Goal: Information Seeking & Learning: Learn about a topic

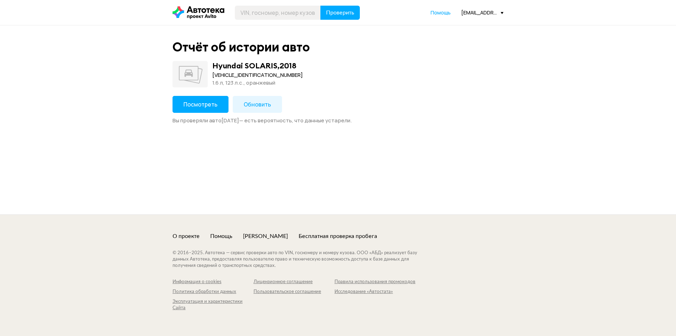
click at [209, 103] on span "Посмотреть" at bounding box center [201, 104] width 34 height 8
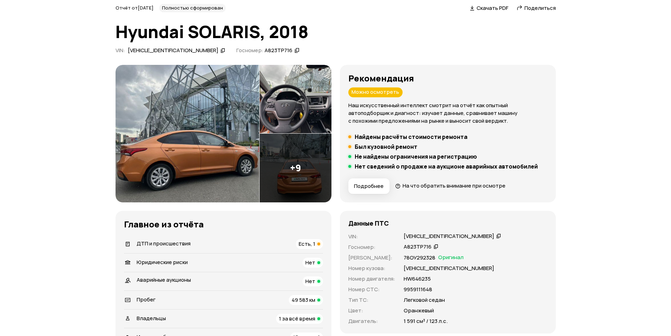
scroll to position [70, 0]
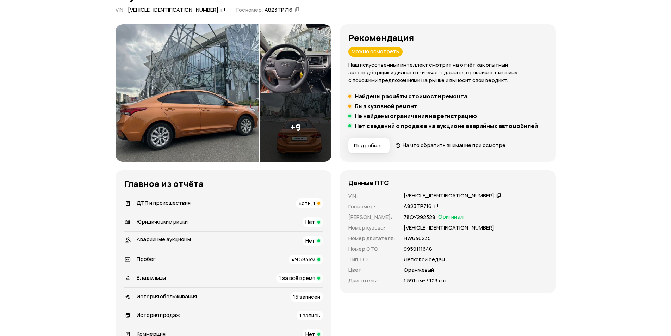
click at [315, 201] on div "Есть, 1" at bounding box center [309, 203] width 27 height 10
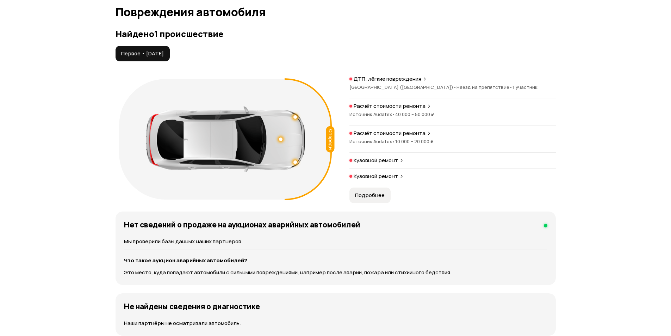
scroll to position [730, 0]
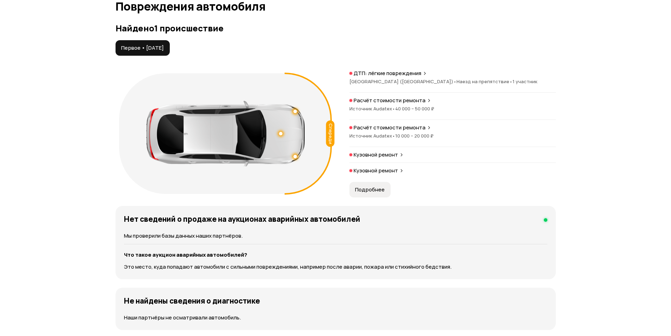
click at [370, 187] on span "Подробнее" at bounding box center [370, 189] width 30 height 7
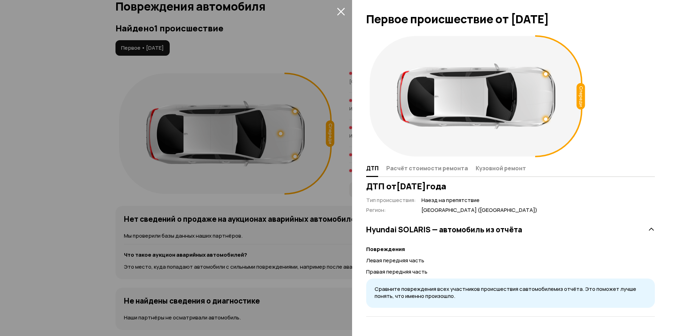
click at [341, 12] on icon "закрыть" at bounding box center [341, 11] width 8 height 8
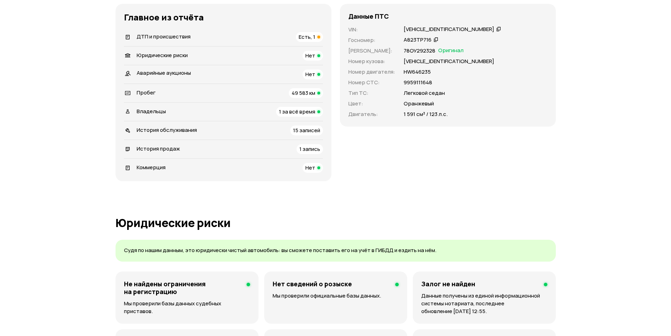
scroll to position [25, 0]
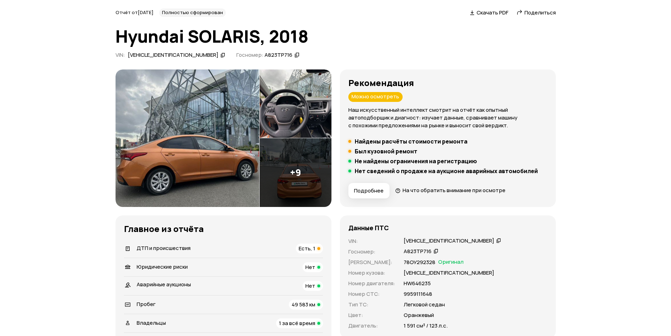
click at [221, 55] on icon at bounding box center [223, 54] width 5 height 7
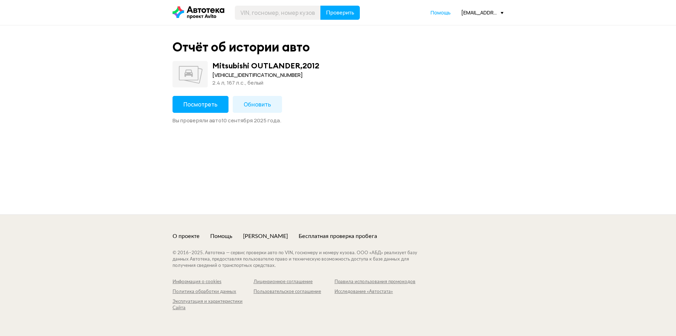
click at [190, 104] on span "Посмотреть" at bounding box center [201, 104] width 34 height 8
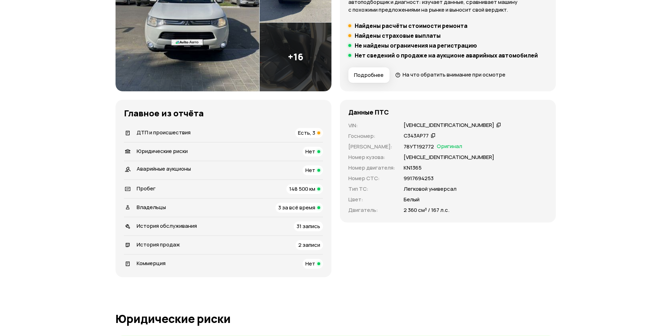
click at [314, 133] on span "Есть, 3" at bounding box center [306, 132] width 17 height 7
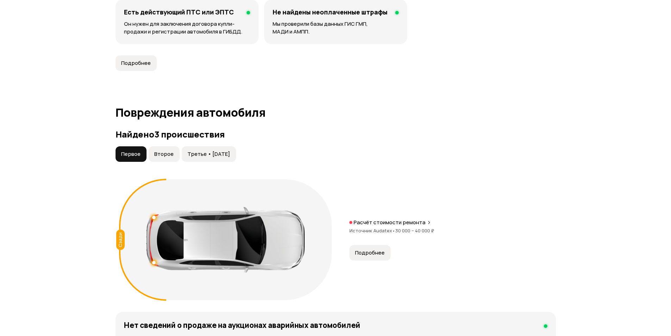
scroll to position [730, 0]
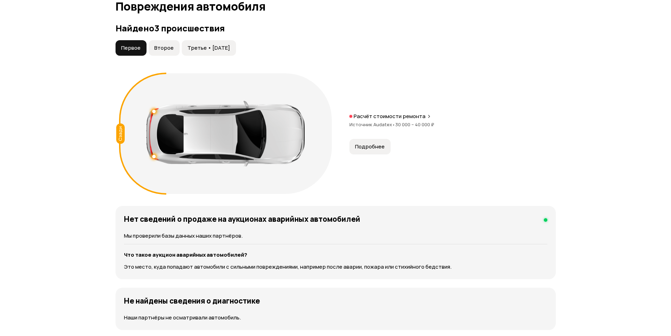
click at [230, 48] on span "Третье • 01 авг 2017" at bounding box center [208, 47] width 43 height 7
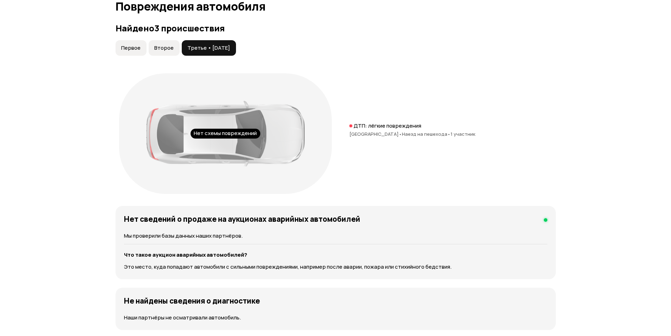
click at [167, 47] on span "Второе" at bounding box center [163, 47] width 19 height 7
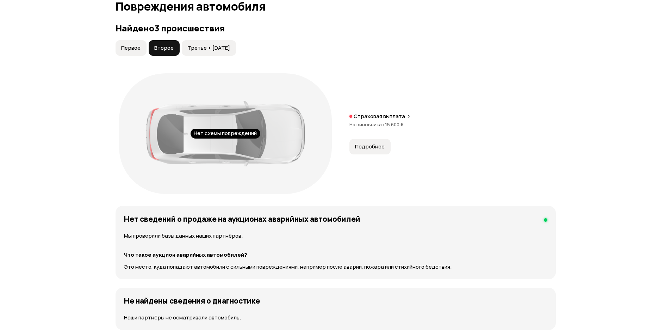
click at [127, 49] on span "Первое" at bounding box center [130, 47] width 19 height 7
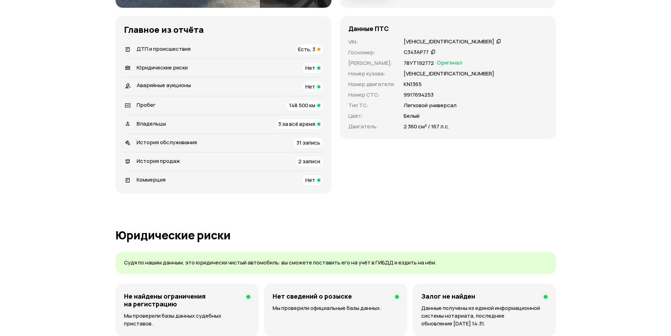
scroll to position [141, 0]
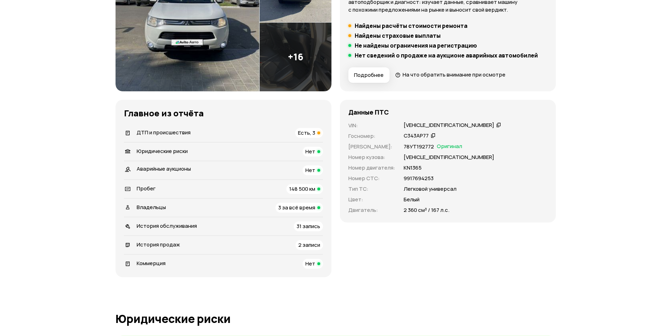
click at [314, 134] on span "Есть, 3" at bounding box center [306, 132] width 17 height 7
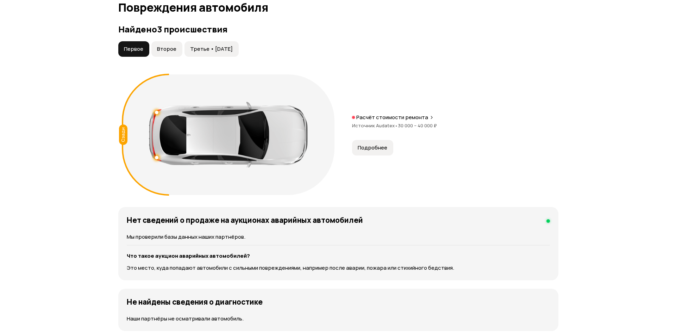
scroll to position [730, 0]
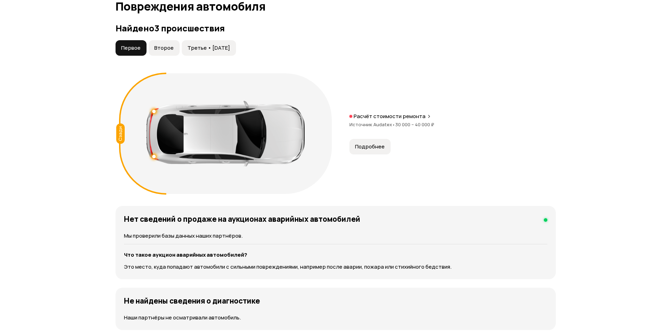
click at [363, 142] on button "Подробнее" at bounding box center [369, 146] width 41 height 15
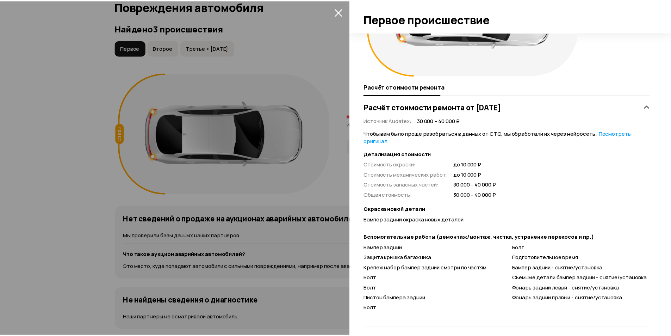
scroll to position [88, 0]
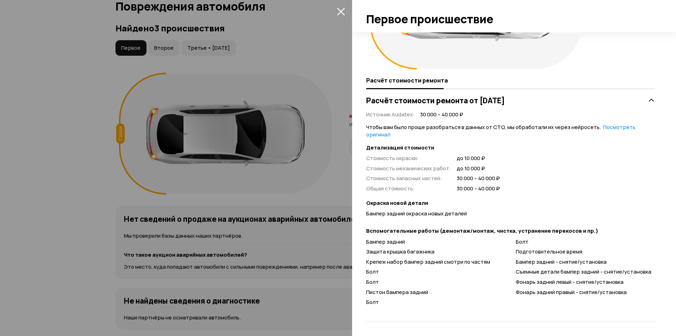
click at [341, 11] on icon "закрыть" at bounding box center [341, 12] width 8 height 8
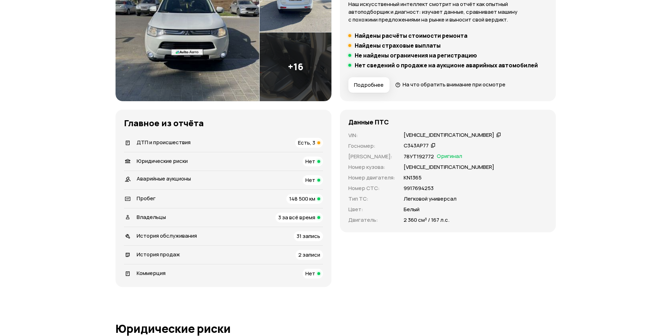
scroll to position [0, 0]
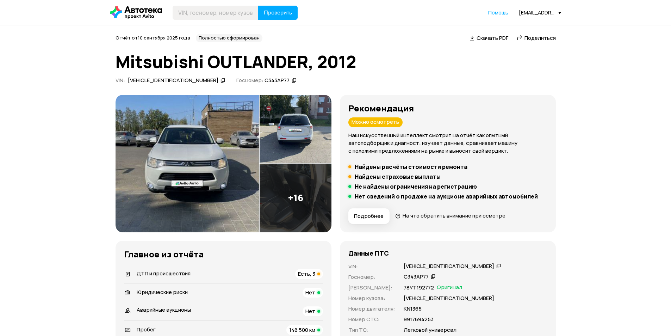
click at [221, 80] on icon at bounding box center [223, 80] width 5 height 7
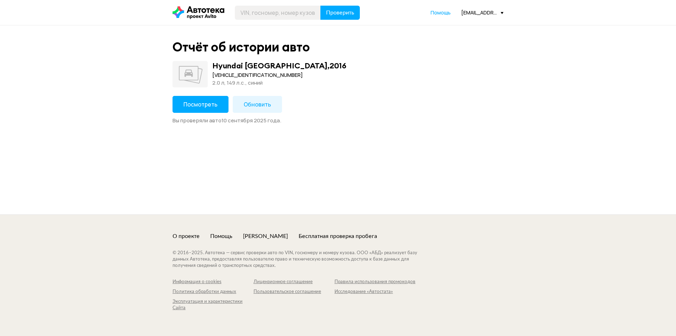
click at [210, 106] on span "Посмотреть" at bounding box center [201, 104] width 34 height 8
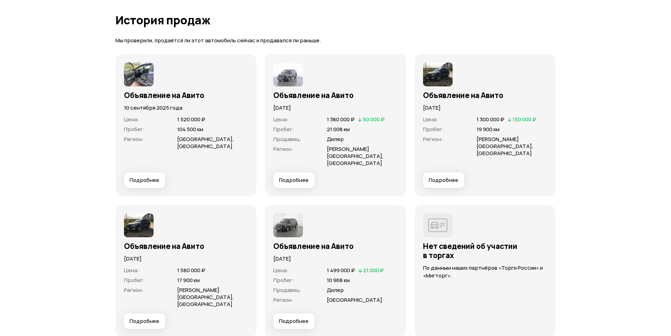
scroll to position [1902, 0]
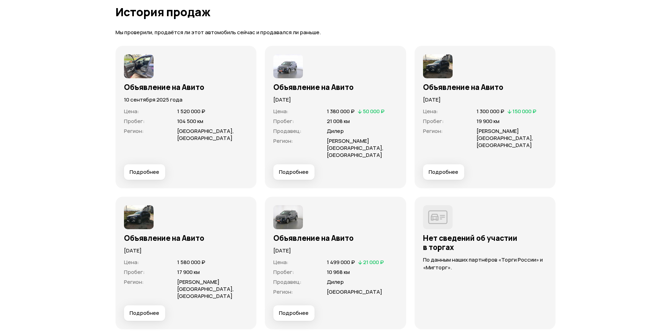
click at [149, 309] on span "Подробнее" at bounding box center [145, 312] width 30 height 7
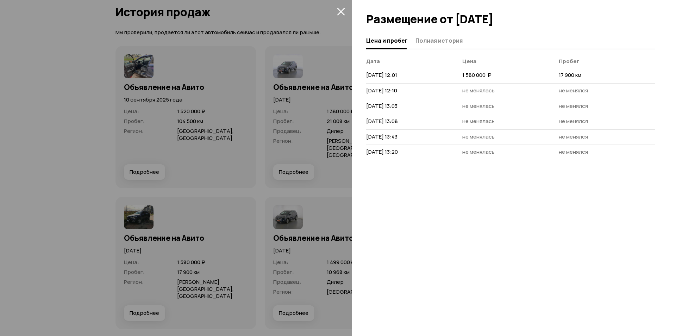
click at [339, 11] on icon "закрыть" at bounding box center [341, 11] width 8 height 8
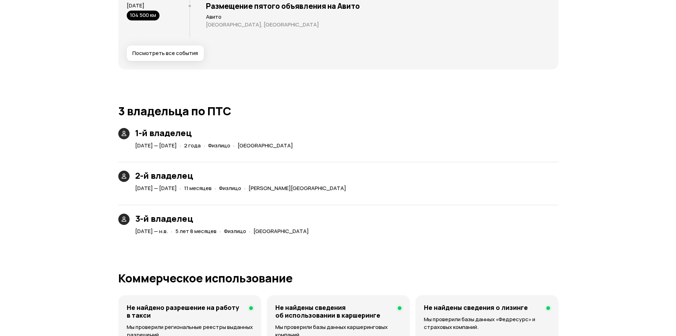
scroll to position [1233, 0]
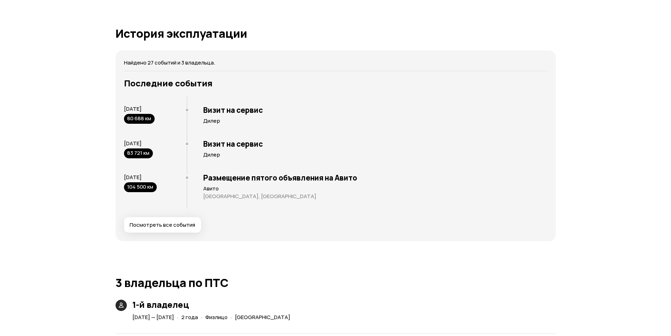
click at [177, 223] on span "Посмотреть все события" at bounding box center [163, 224] width 66 height 7
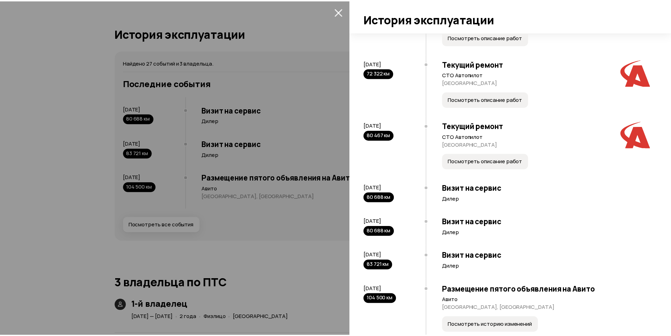
scroll to position [1098, 0]
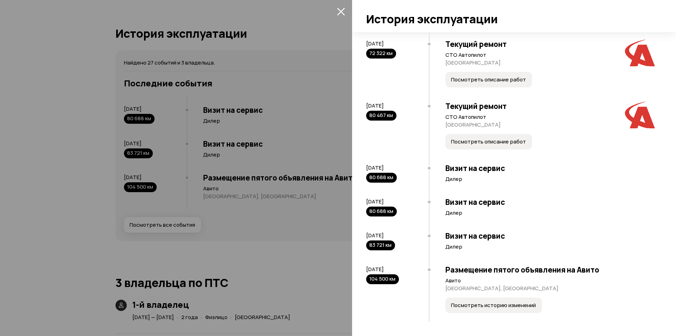
click at [341, 12] on icon "закрыть" at bounding box center [341, 12] width 8 height 8
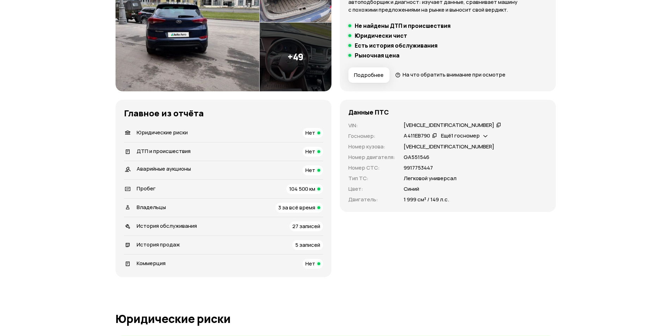
scroll to position [0, 0]
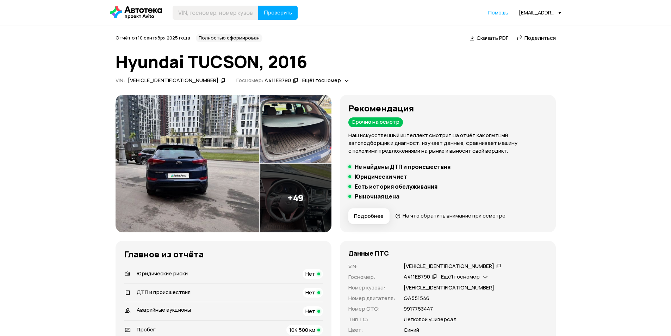
click at [496, 264] on icon at bounding box center [498, 265] width 5 height 7
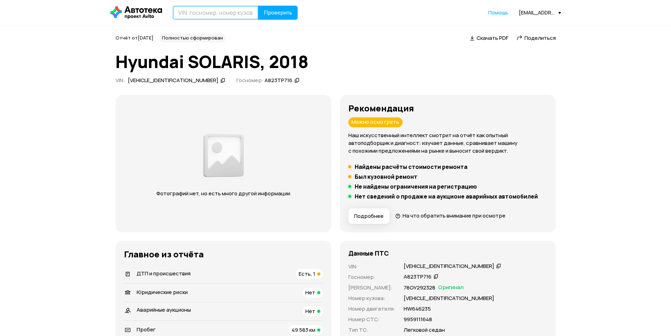
click at [219, 12] on input "text" at bounding box center [216, 13] width 86 height 14
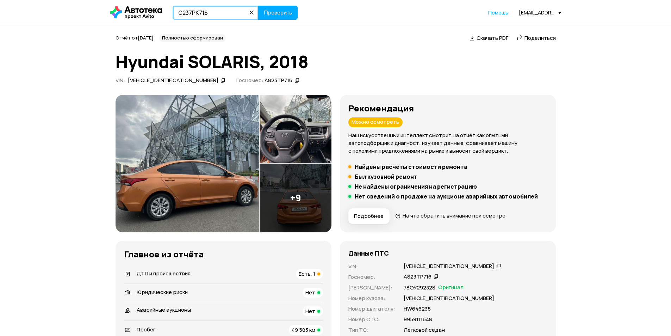
type input "С237РК716"
click at [258, 6] on button "Проверить" at bounding box center [277, 13] width 39 height 14
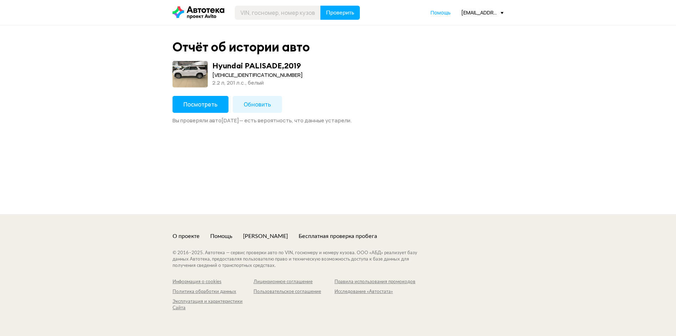
click at [192, 102] on span "Посмотреть" at bounding box center [201, 104] width 34 height 8
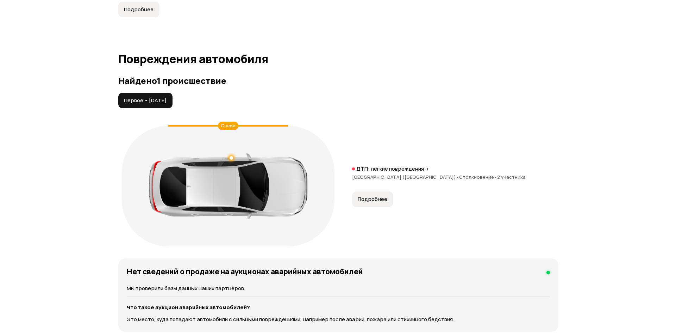
scroll to position [705, 0]
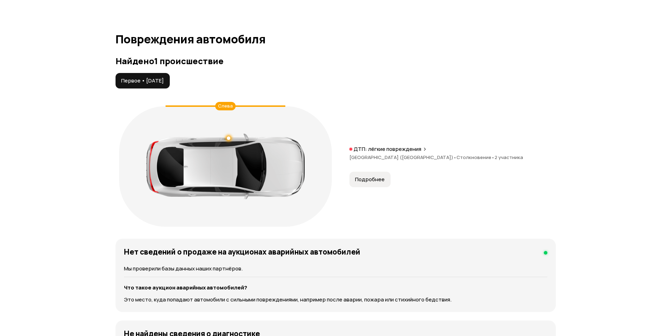
click at [368, 176] on span "Подробнее" at bounding box center [370, 179] width 30 height 7
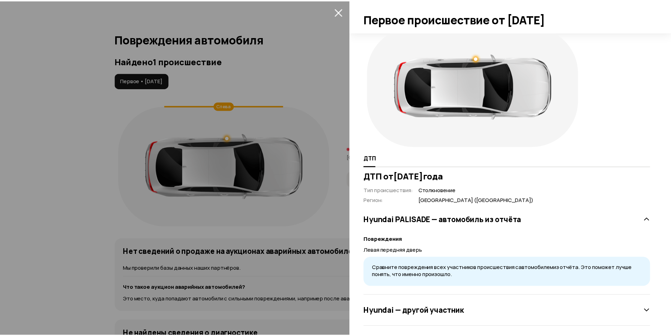
scroll to position [15, 0]
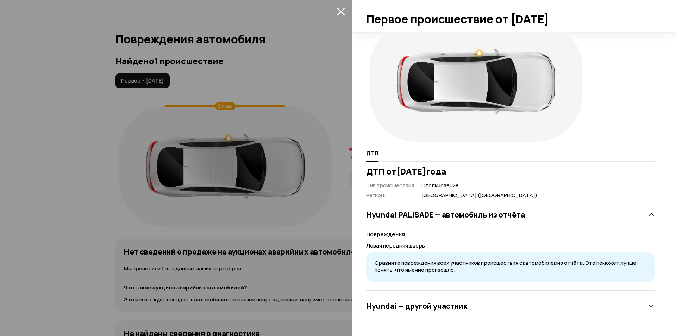
click at [340, 13] on icon "закрыть" at bounding box center [341, 11] width 8 height 8
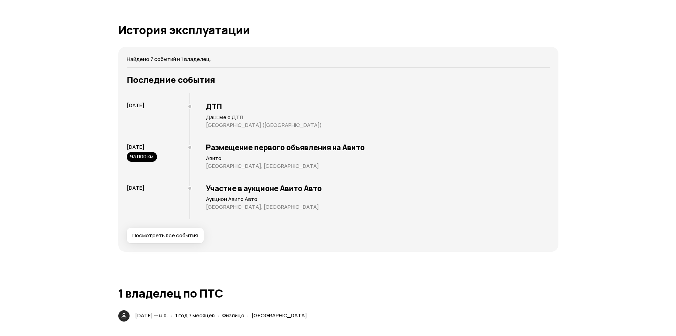
scroll to position [1339, 0]
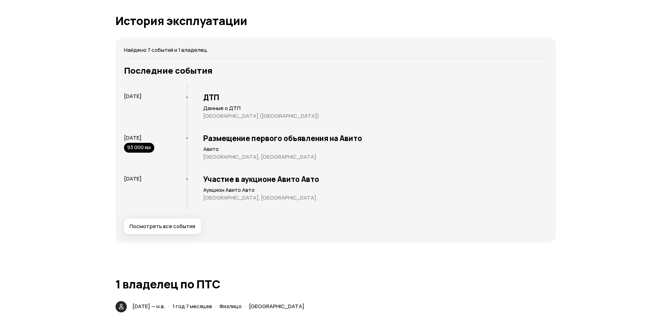
click at [188, 223] on span "Посмотреть все события" at bounding box center [163, 226] width 66 height 7
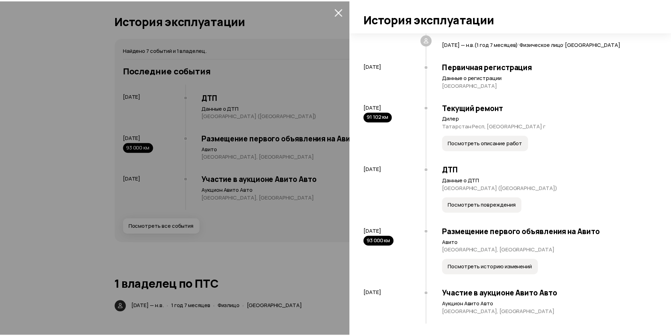
scroll to position [116, 0]
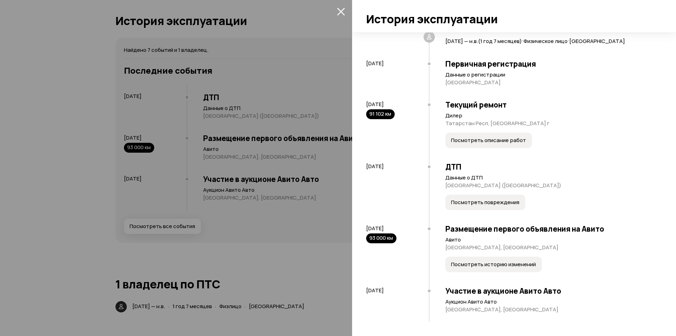
click at [342, 13] on icon "закрыть" at bounding box center [341, 12] width 8 height 8
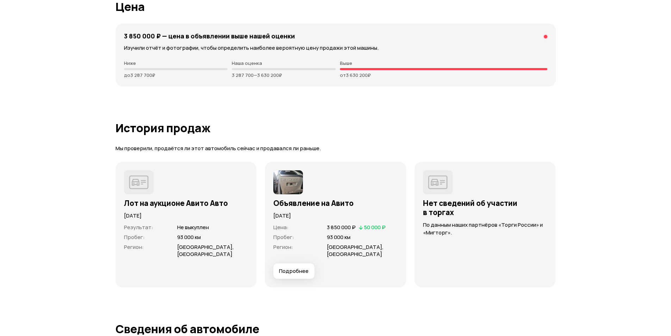
scroll to position [1797, 0]
click at [293, 173] on img at bounding box center [288, 182] width 30 height 24
click at [303, 267] on span "Подробнее" at bounding box center [294, 270] width 30 height 7
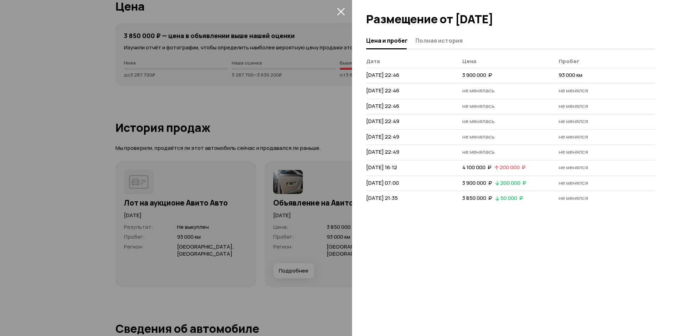
click at [343, 12] on icon "закрыть" at bounding box center [341, 11] width 8 height 8
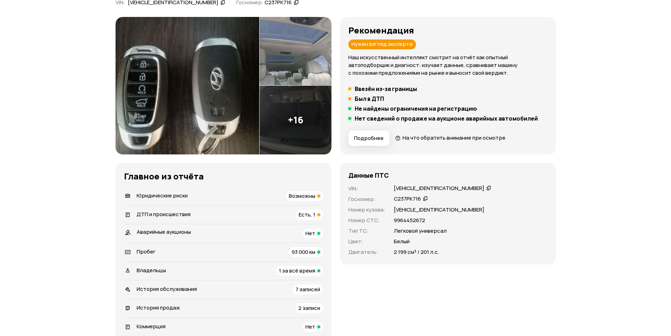
scroll to position [0, 0]
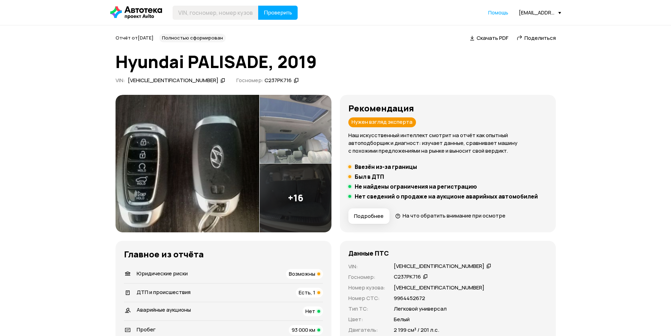
click at [221, 80] on icon at bounding box center [223, 80] width 5 height 7
click at [230, 11] on input "text" at bounding box center [216, 13] width 86 height 14
type input "Х570МХ116"
click at [284, 14] on span "Проверить" at bounding box center [278, 13] width 28 height 6
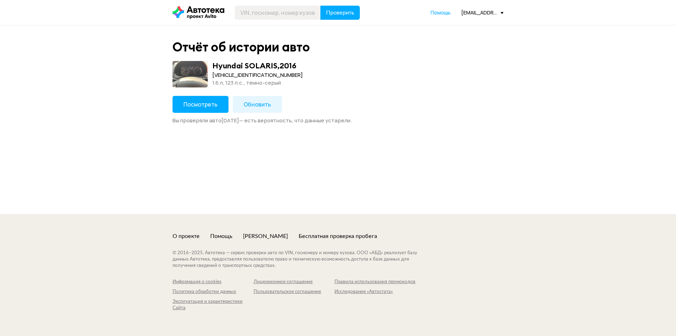
click at [209, 106] on span "Посмотреть" at bounding box center [201, 104] width 34 height 8
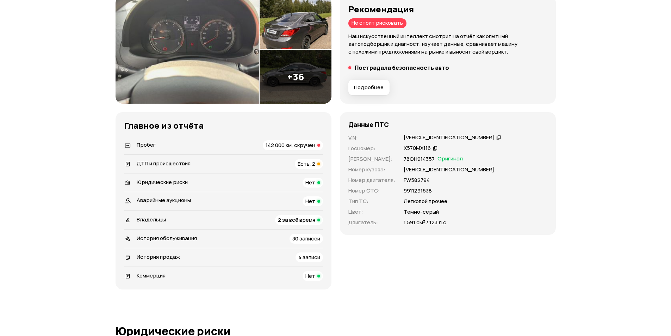
scroll to position [106, 0]
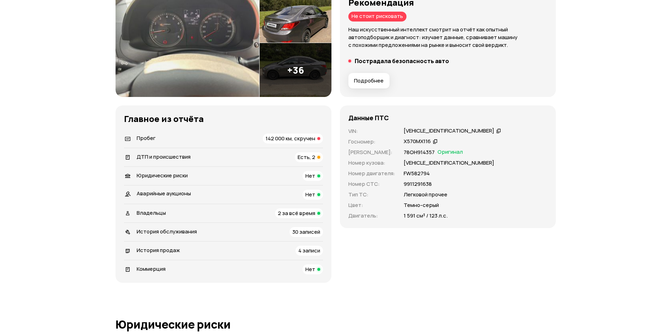
click at [302, 139] on span "142 000 км, скручен" at bounding box center [291, 138] width 50 height 7
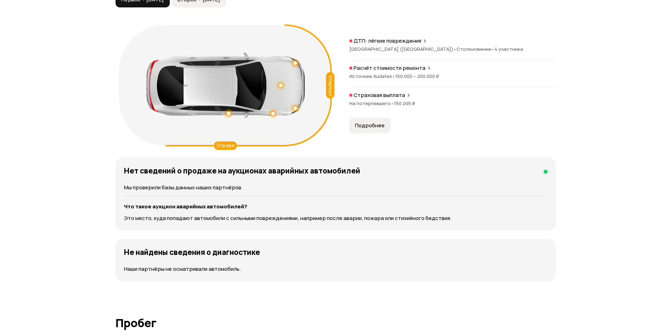
scroll to position [678, 0]
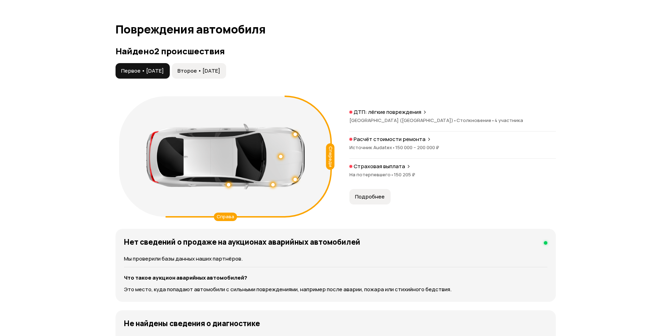
click at [220, 73] on span "Второе • 30 авг 2018" at bounding box center [199, 70] width 43 height 7
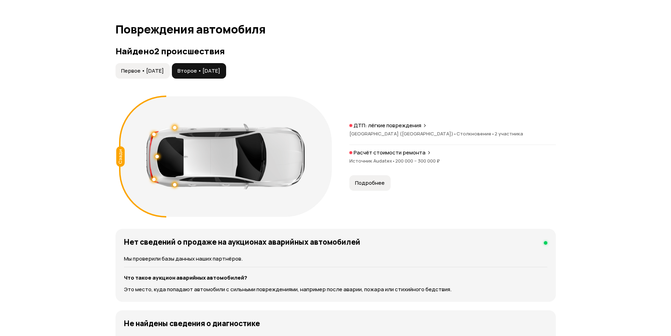
click at [162, 75] on button "Первое • 28 янв 2018" at bounding box center [143, 70] width 54 height 15
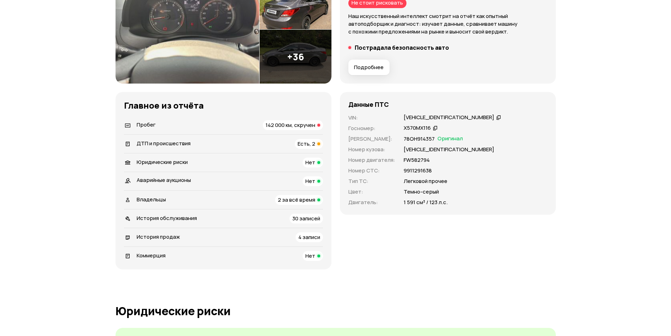
scroll to position [44, 0]
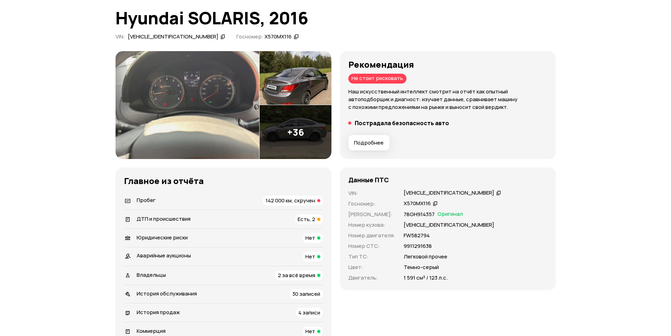
click at [375, 139] on span "Подробнее" at bounding box center [369, 142] width 30 height 7
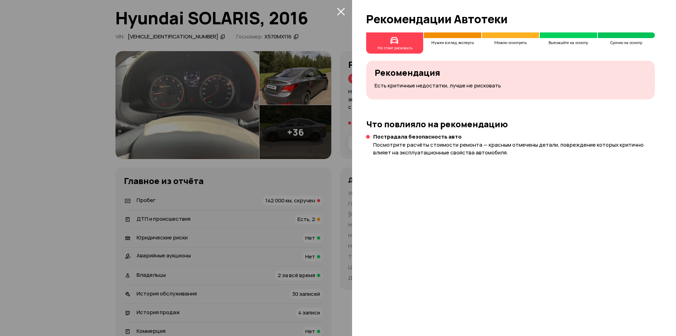
click at [341, 10] on icon "закрыть" at bounding box center [341, 11] width 8 height 8
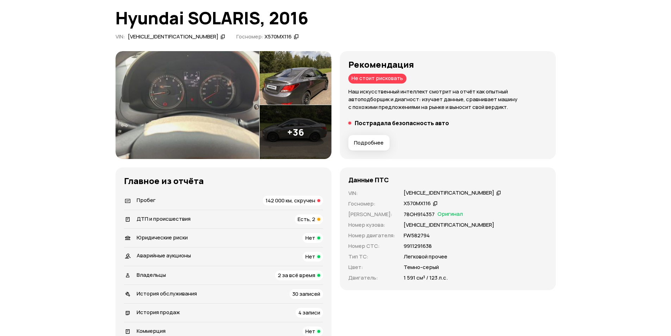
click at [371, 141] on span "Подробнее" at bounding box center [369, 142] width 30 height 7
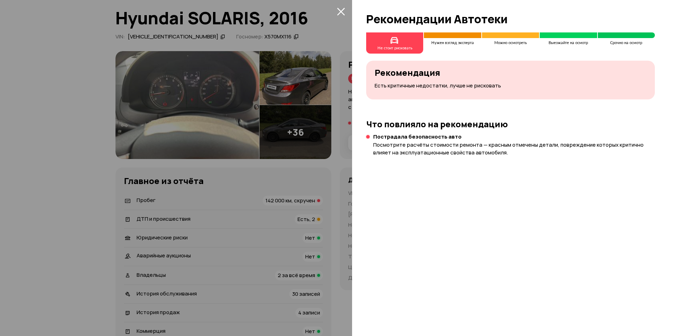
click at [344, 11] on icon "закрыть" at bounding box center [341, 11] width 8 height 8
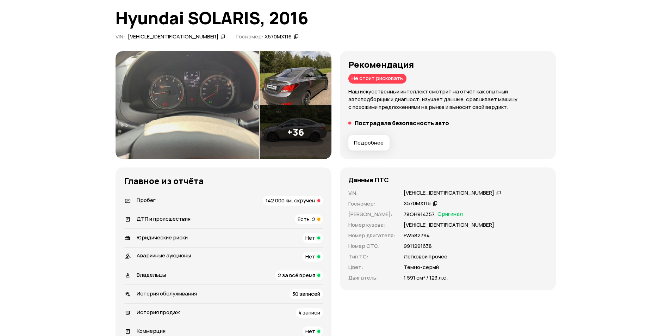
click at [311, 217] on span "Есть, 2" at bounding box center [307, 218] width 18 height 7
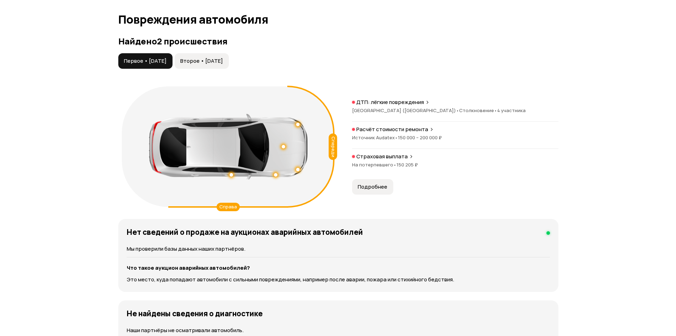
scroll to position [701, 0]
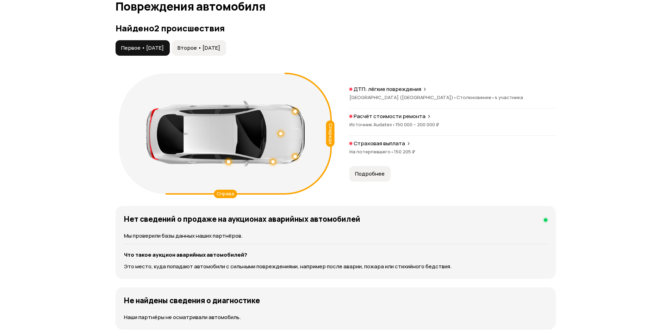
click at [423, 117] on div "Расчёт стоимости ремонта" at bounding box center [452, 116] width 206 height 7
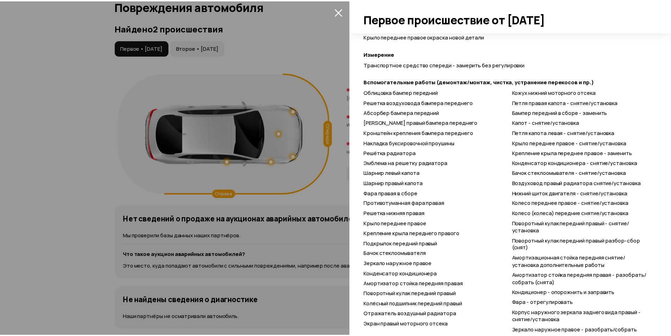
scroll to position [493, 0]
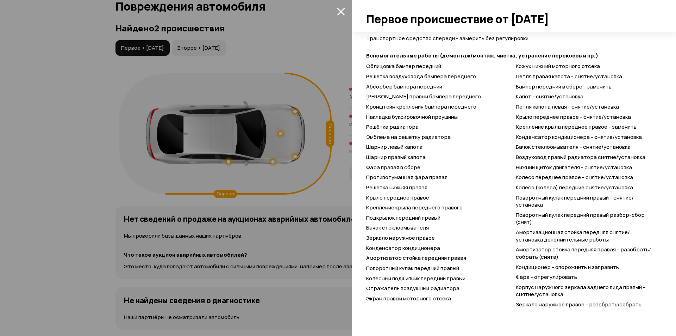
click at [342, 10] on icon "закрыть" at bounding box center [341, 12] width 8 height 8
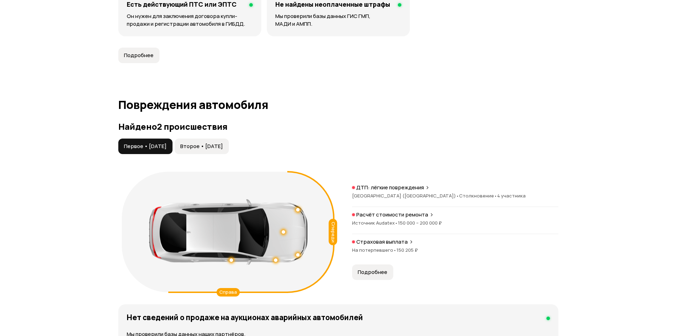
scroll to position [595, 0]
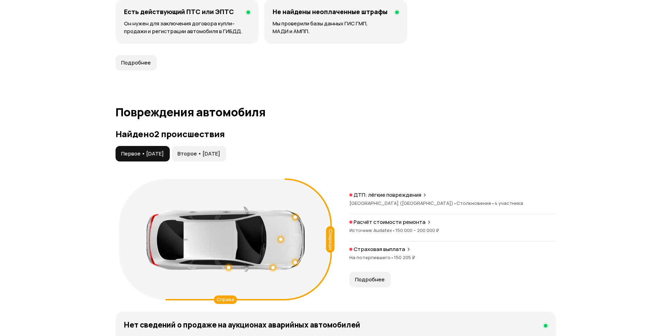
click at [220, 151] on span "Второе • 30 авг 2018" at bounding box center [199, 153] width 43 height 7
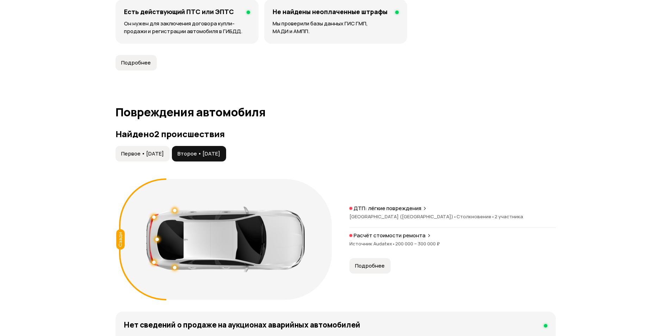
click at [379, 261] on button "Подробнее" at bounding box center [369, 265] width 41 height 15
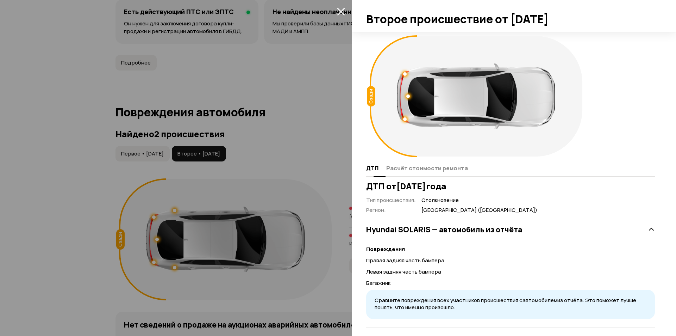
click at [440, 165] on span "Расчёт стоимости ремонта" at bounding box center [427, 168] width 82 height 7
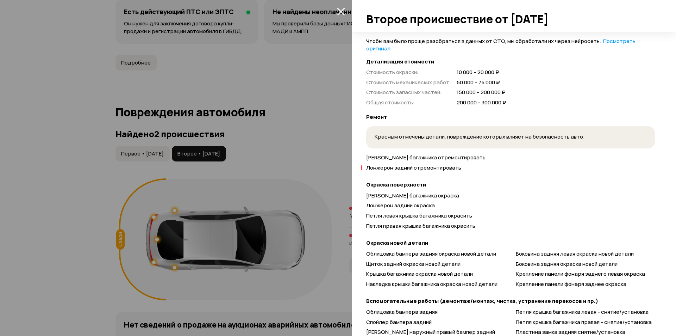
scroll to position [176, 0]
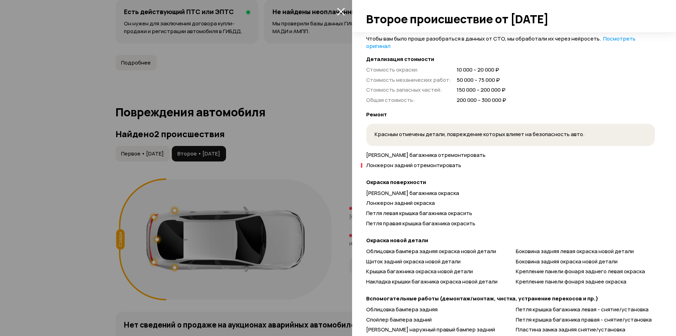
click at [398, 134] on span "Красным отмечены детали, повреждение которых влияет на безопасность авто." at bounding box center [480, 133] width 210 height 7
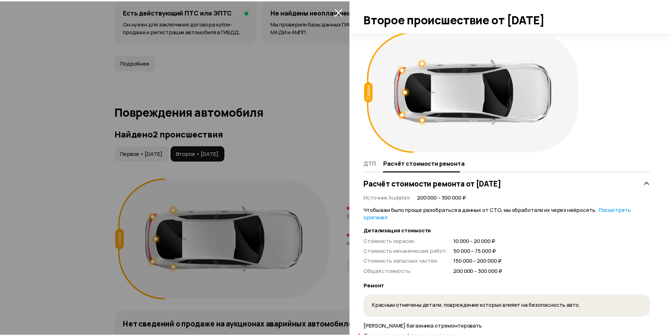
scroll to position [0, 0]
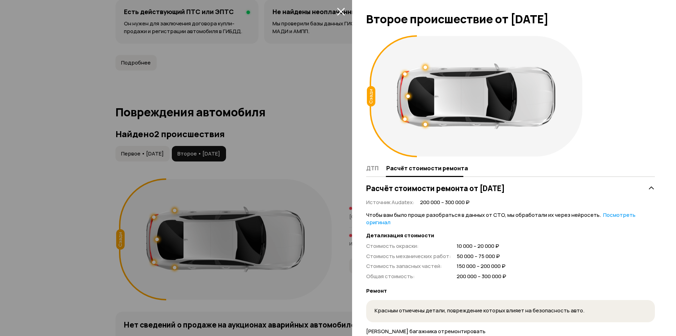
click at [344, 12] on icon "закрыть" at bounding box center [341, 11] width 8 height 8
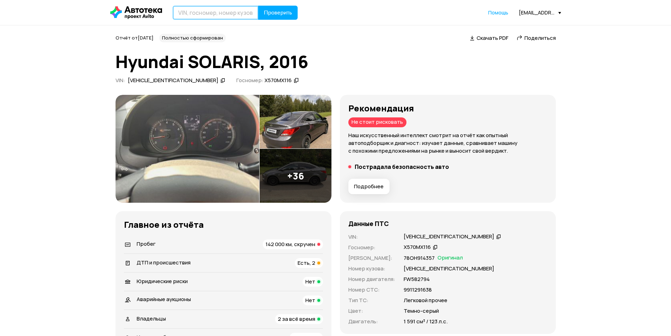
click at [226, 16] on input "text" at bounding box center [216, 13] width 86 height 14
type input "Н367НК716"
click at [278, 12] on span "Проверить" at bounding box center [278, 13] width 28 height 6
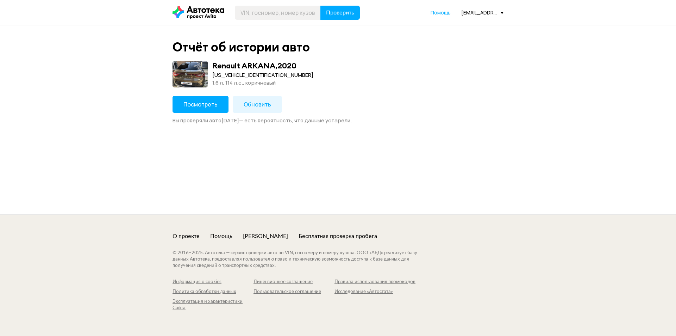
click at [211, 101] on span "Посмотреть" at bounding box center [201, 104] width 34 height 8
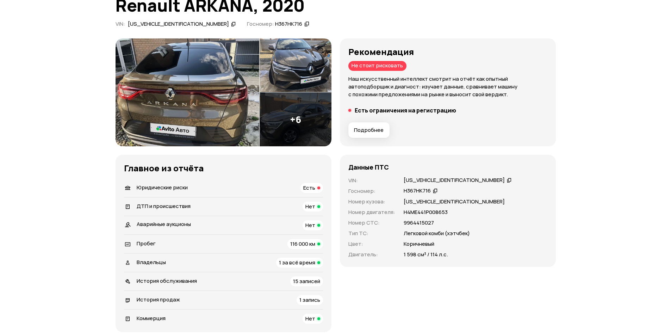
scroll to position [70, 0]
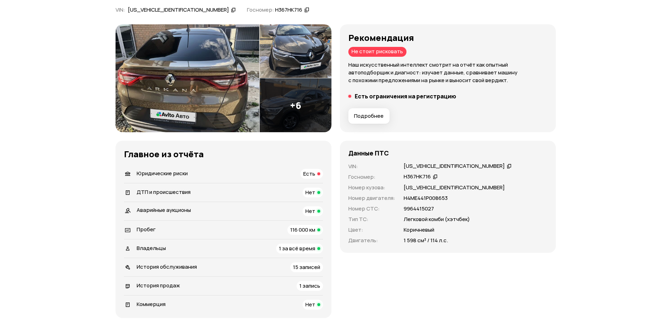
click at [374, 115] on span "Подробнее" at bounding box center [369, 115] width 30 height 7
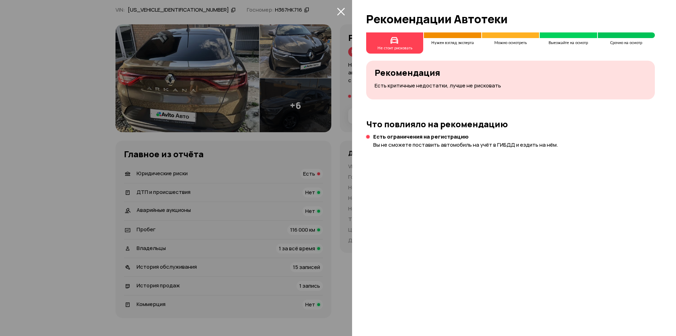
click at [342, 12] on icon "закрыть" at bounding box center [341, 12] width 8 height 8
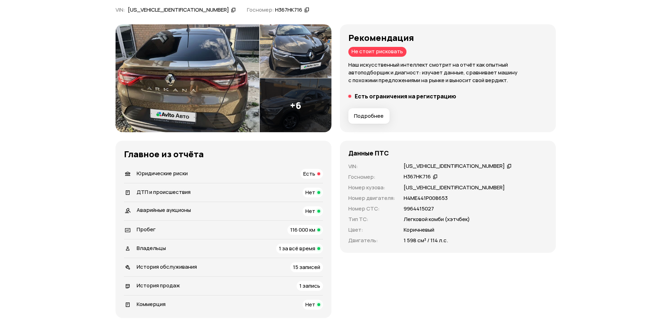
click at [310, 175] on span "Есть" at bounding box center [309, 173] width 12 height 7
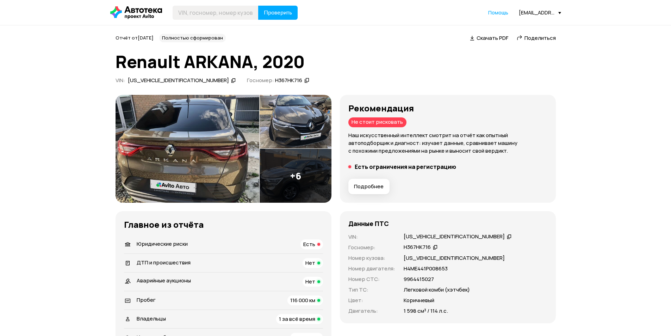
click at [231, 80] on icon at bounding box center [233, 80] width 5 height 7
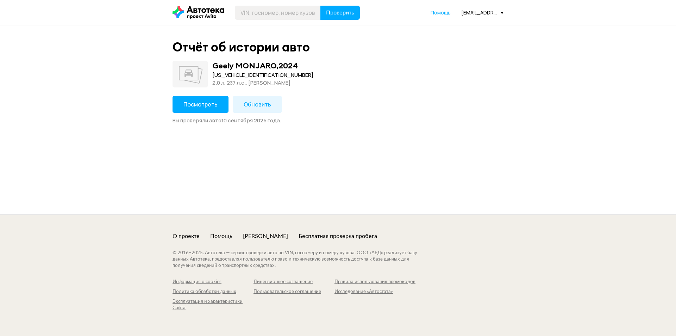
click at [186, 103] on span "Посмотреть" at bounding box center [201, 104] width 34 height 8
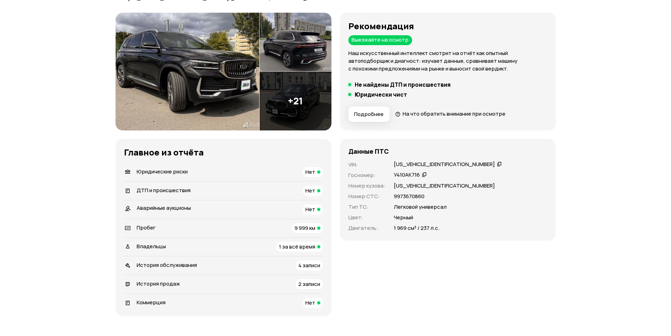
scroll to position [106, 0]
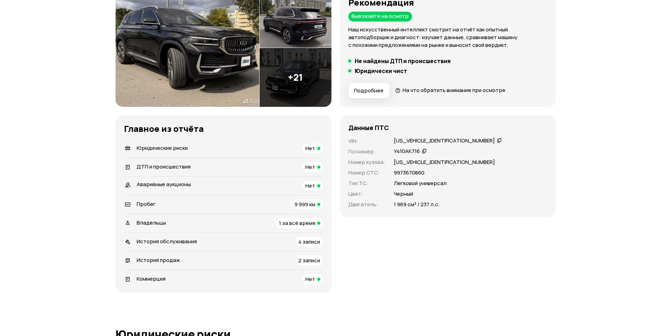
click at [497, 142] on icon at bounding box center [499, 140] width 5 height 7
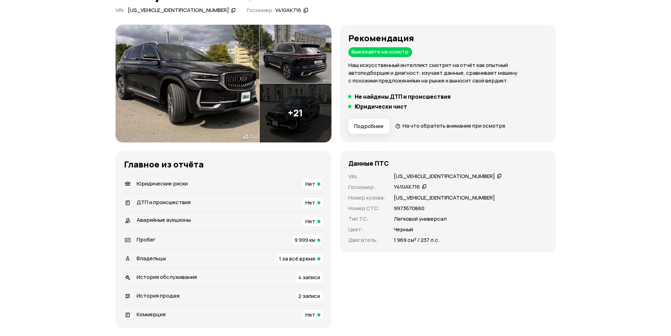
scroll to position [70, 0]
click at [497, 175] on icon at bounding box center [499, 175] width 5 height 7
